Goal: Book appointment/travel/reservation

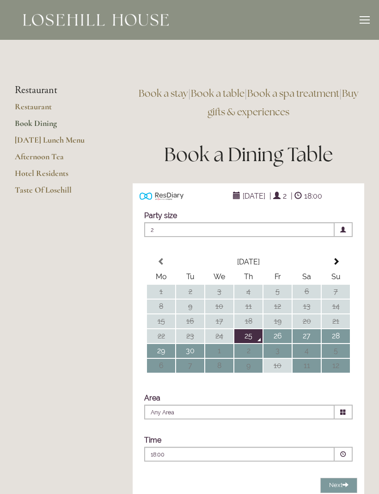
click at [309, 230] on span "2" at bounding box center [239, 229] width 191 height 15
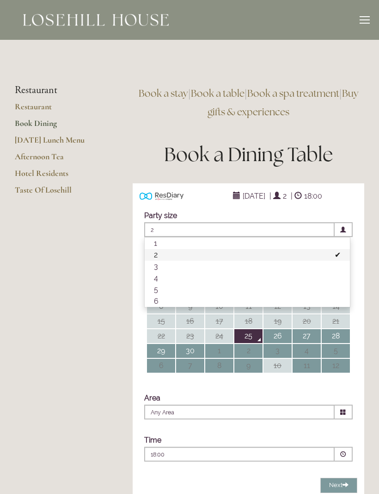
click at [226, 272] on li "3" at bounding box center [247, 266] width 205 height 12
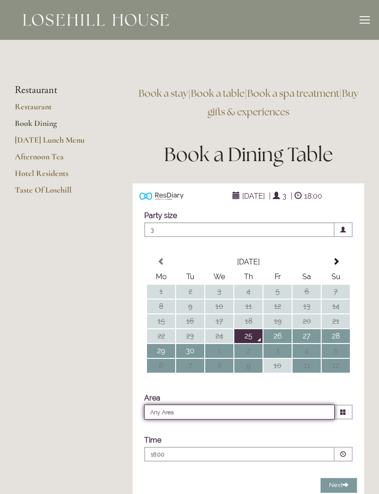
click at [254, 411] on input "Any Area" at bounding box center [239, 411] width 191 height 15
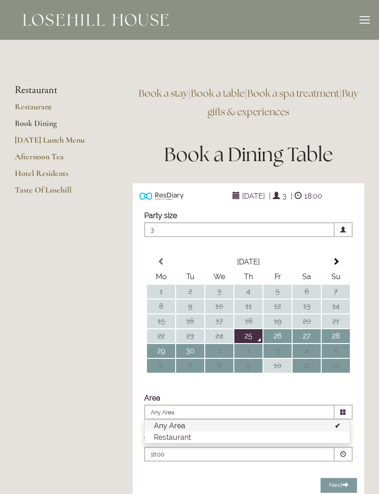
click at [243, 439] on li "Restaurant" at bounding box center [247, 437] width 205 height 12
type input "Restaurant"
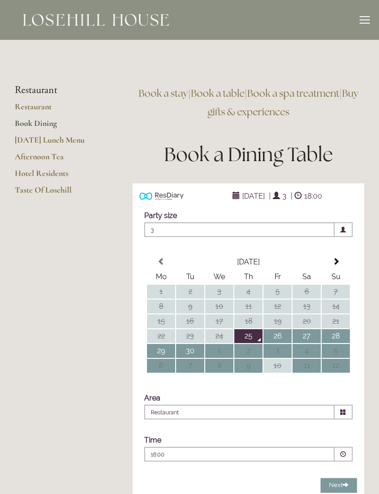
click at [240, 459] on div "18:00 Combined Shape Join Standby List" at bounding box center [240, 456] width 178 height 12
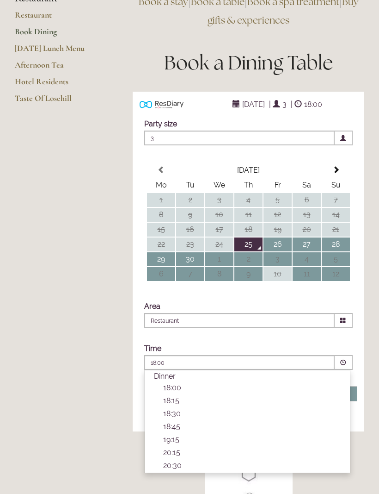
scroll to position [93, 0]
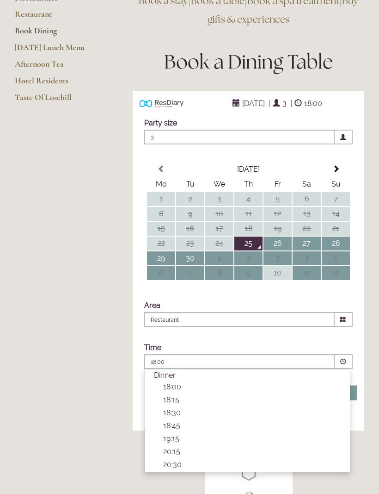
click at [180, 445] on li "19:15 Combined Shape Join Standby List" at bounding box center [247, 439] width 205 height 13
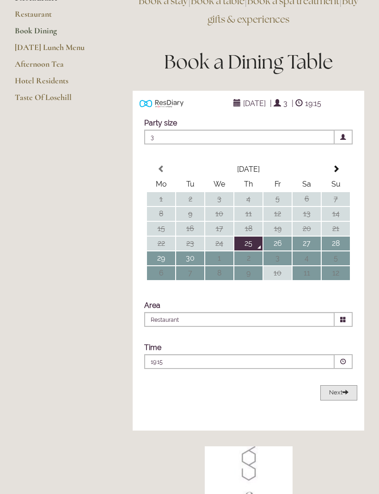
click at [336, 391] on span "Next" at bounding box center [338, 392] width 19 height 7
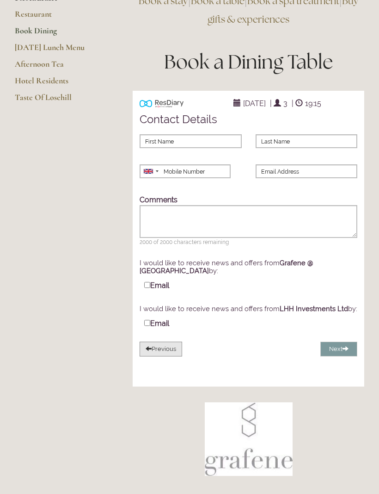
click at [174, 357] on button "Previous" at bounding box center [161, 348] width 43 height 15
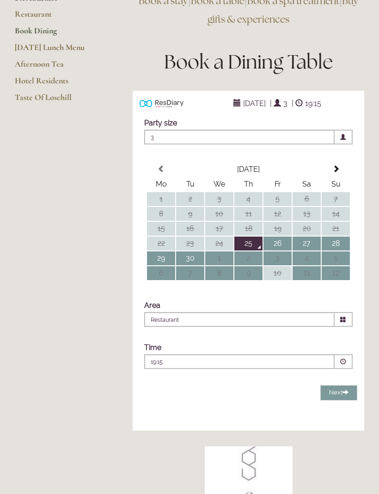
click at [102, 400] on main "Restaurant Restaurant Book Dining [DATE] Lunch Menu Afternoon Tea Hotel Residen…" at bounding box center [189, 327] width 379 height 761
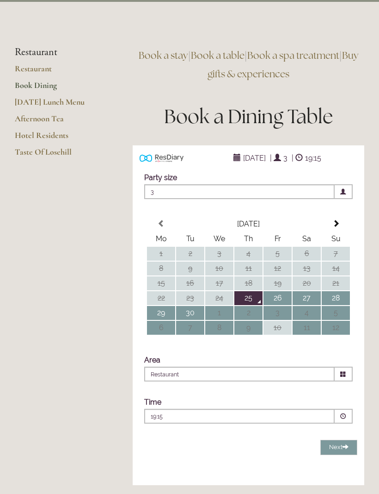
scroll to position [38, 0]
click at [60, 152] on link "Taste Of Losehill" at bounding box center [59, 155] width 88 height 17
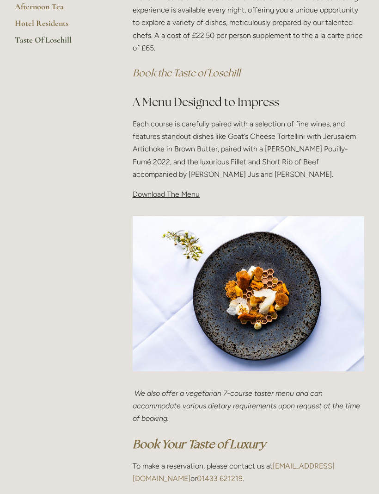
scroll to position [249, 0]
click at [179, 197] on p "Download The Menu" at bounding box center [249, 194] width 232 height 12
click at [152, 196] on span "Download The Menu" at bounding box center [166, 194] width 67 height 9
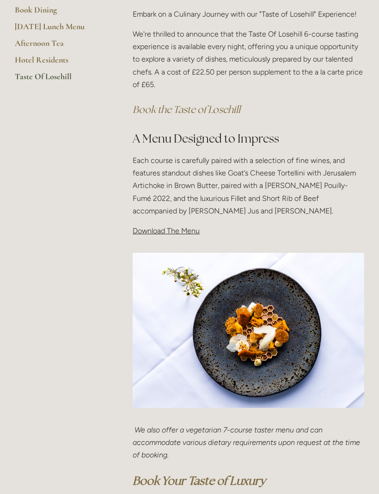
scroll to position [212, 0]
click at [171, 233] on span "Download The Menu" at bounding box center [166, 230] width 67 height 9
click at [173, 226] on span "Download The Menu" at bounding box center [166, 230] width 67 height 9
click at [179, 222] on div "Taste Of Losehill Embark on a Culinary Journey with our "Taste of Losehill" Exp…" at bounding box center [249, 104] width 232 height 266
click at [177, 224] on p "Download The Menu" at bounding box center [249, 230] width 232 height 12
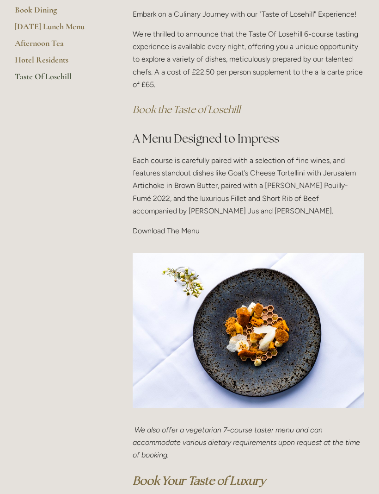
click at [169, 224] on p "Download The Menu" at bounding box center [249, 230] width 232 height 12
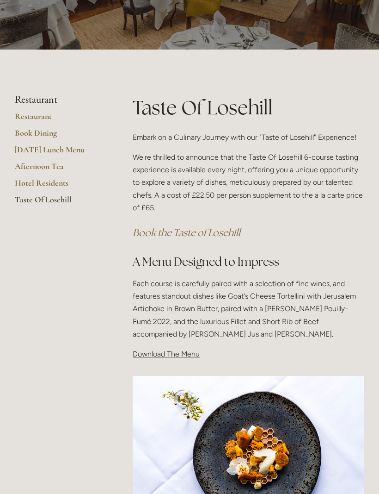
scroll to position [90, 0]
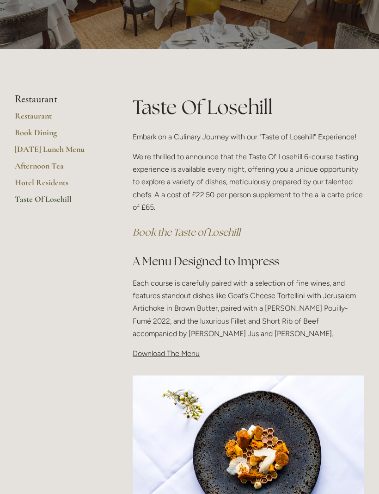
click at [175, 344] on div "Taste Of Losehill Embark on a Culinary Journey with our "Taste of Losehill" Exp…" at bounding box center [249, 226] width 232 height 266
click at [180, 352] on span "Download The Menu" at bounding box center [166, 353] width 67 height 9
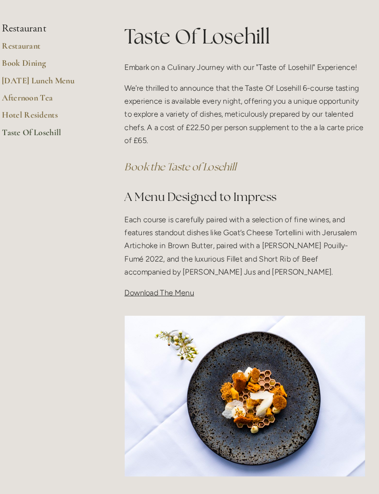
scroll to position [165, 0]
